Goal: Task Accomplishment & Management: Manage account settings

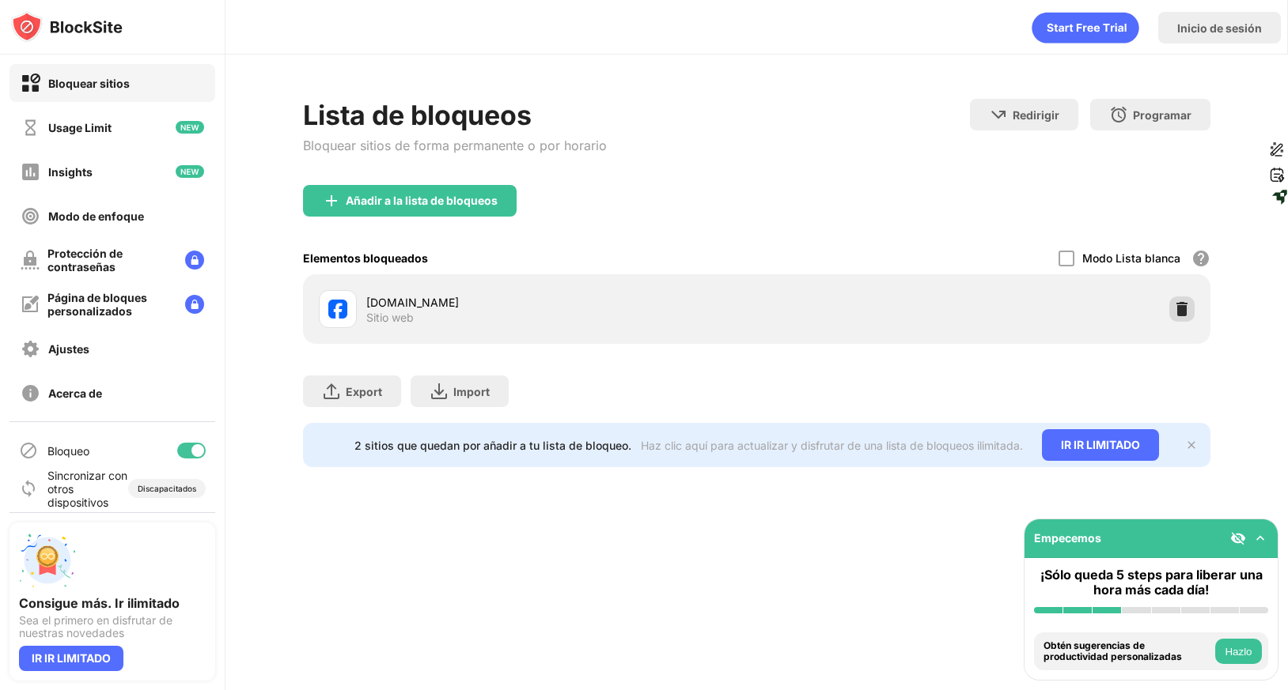
click at [1182, 312] on img at bounding box center [1182, 309] width 16 height 16
